Goal: Transaction & Acquisition: Purchase product/service

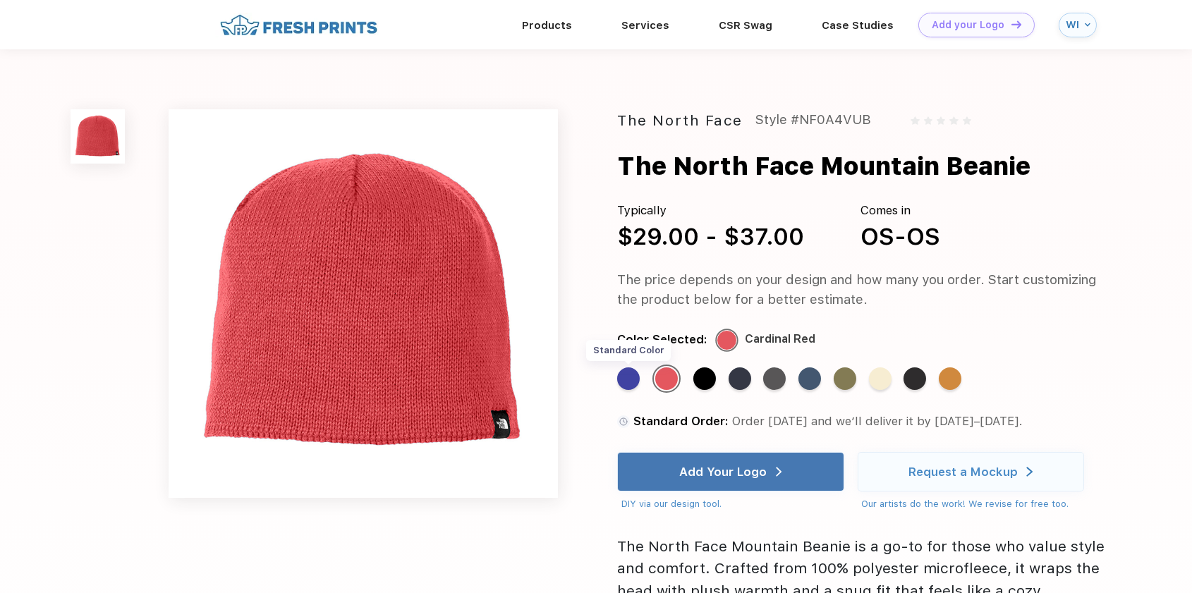
click at [631, 384] on div "Standard Color" at bounding box center [628, 379] width 23 height 23
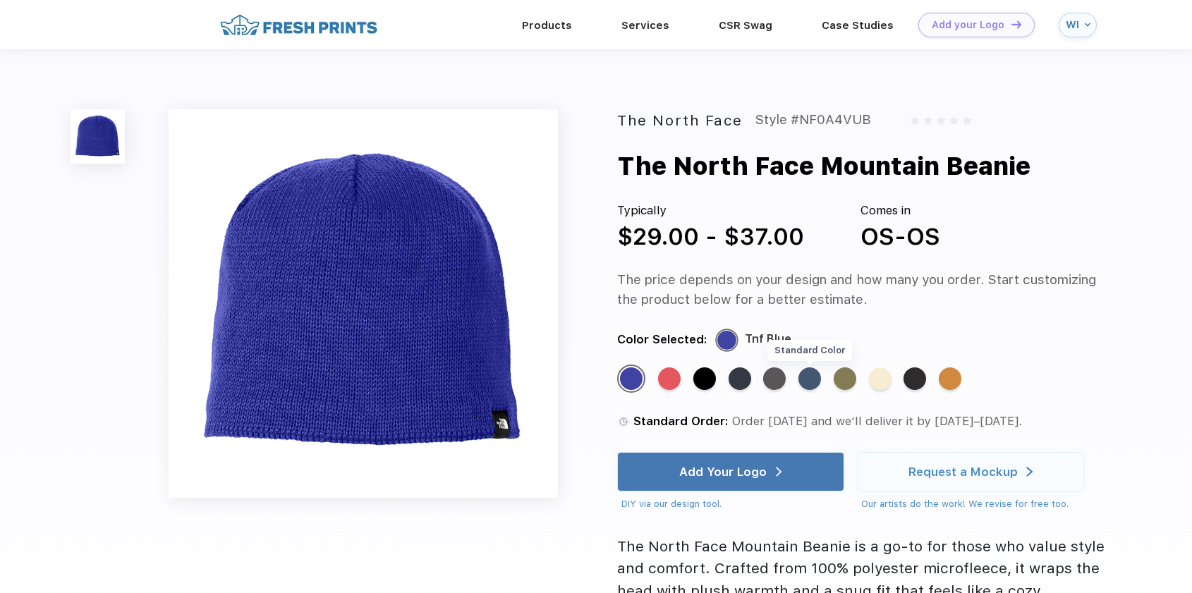
click at [804, 378] on div "Standard Color" at bounding box center [810, 379] width 23 height 23
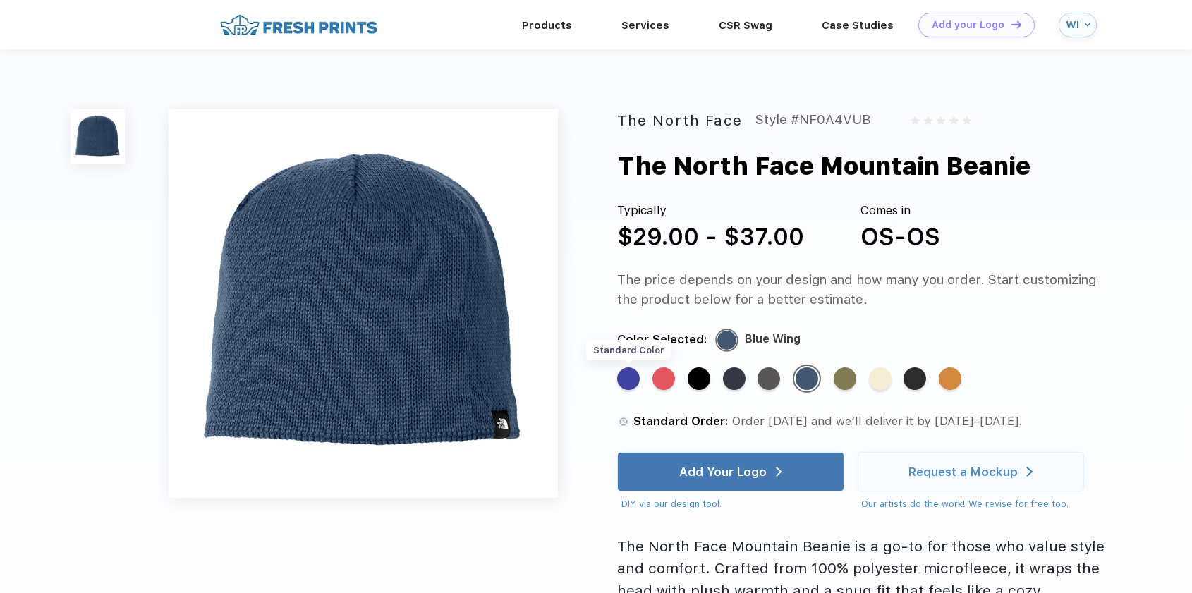
click at [624, 384] on div "Standard Color" at bounding box center [628, 379] width 23 height 23
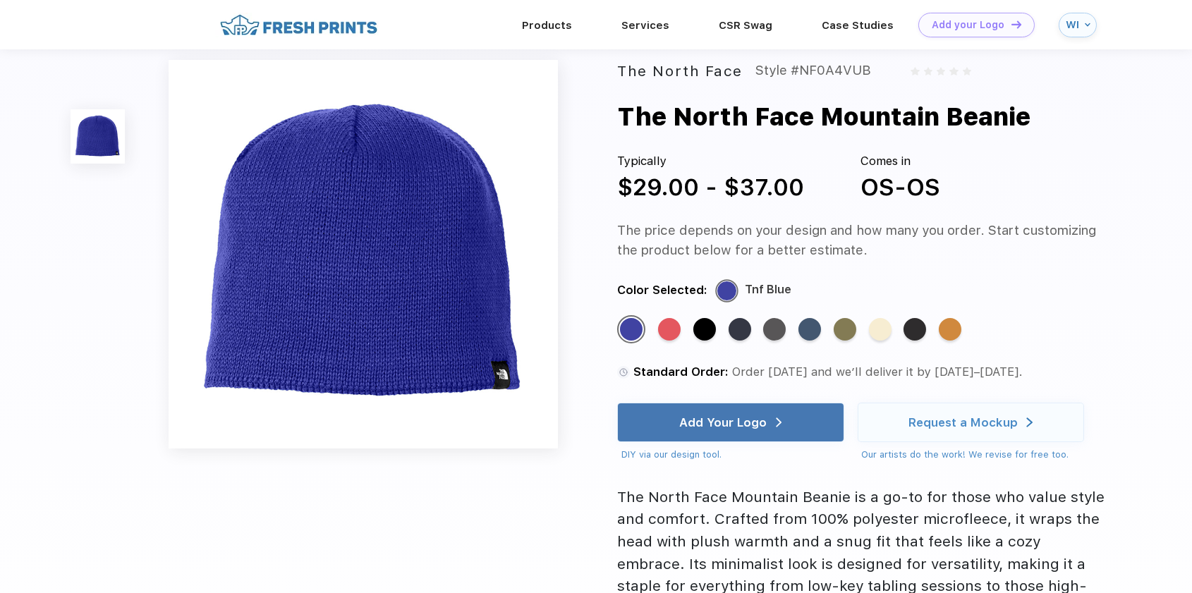
scroll to position [71, 0]
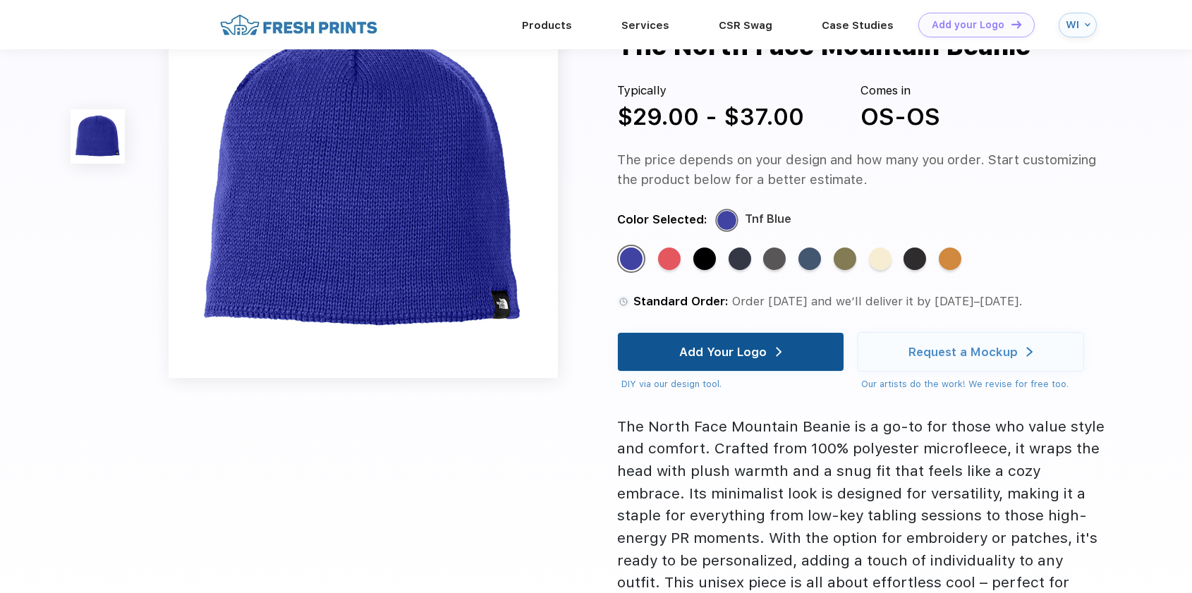
click at [736, 353] on div "Add Your Logo" at bounding box center [723, 352] width 87 height 14
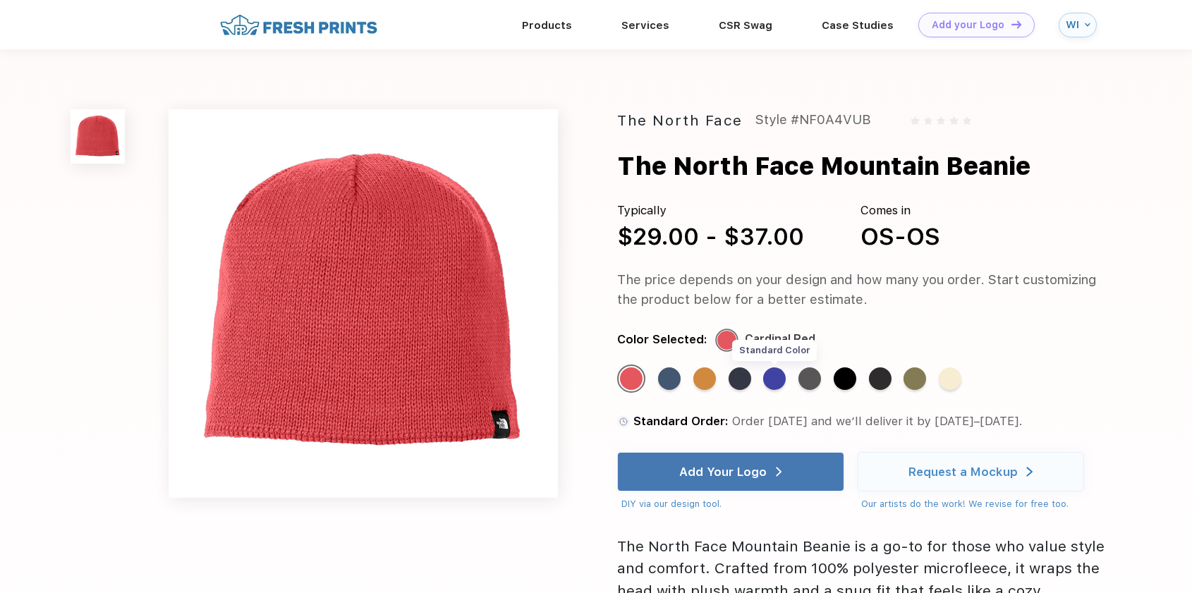
click at [773, 387] on div "Standard Color" at bounding box center [774, 379] width 23 height 23
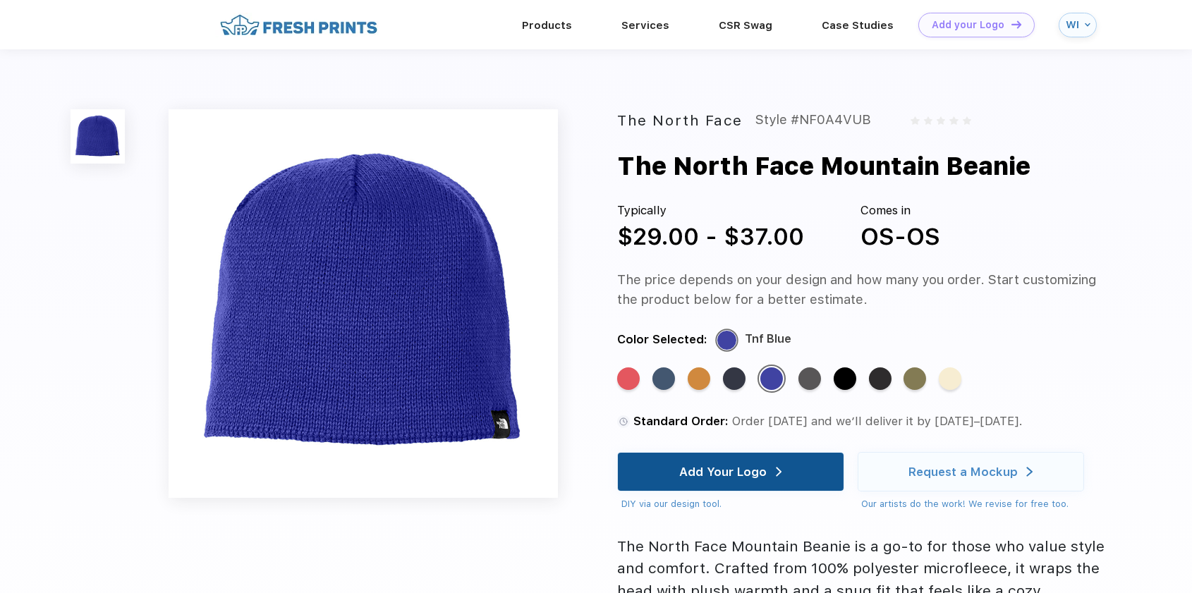
click at [759, 474] on div "Add Your Logo" at bounding box center [723, 472] width 87 height 14
